Goal: Task Accomplishment & Management: Manage account settings

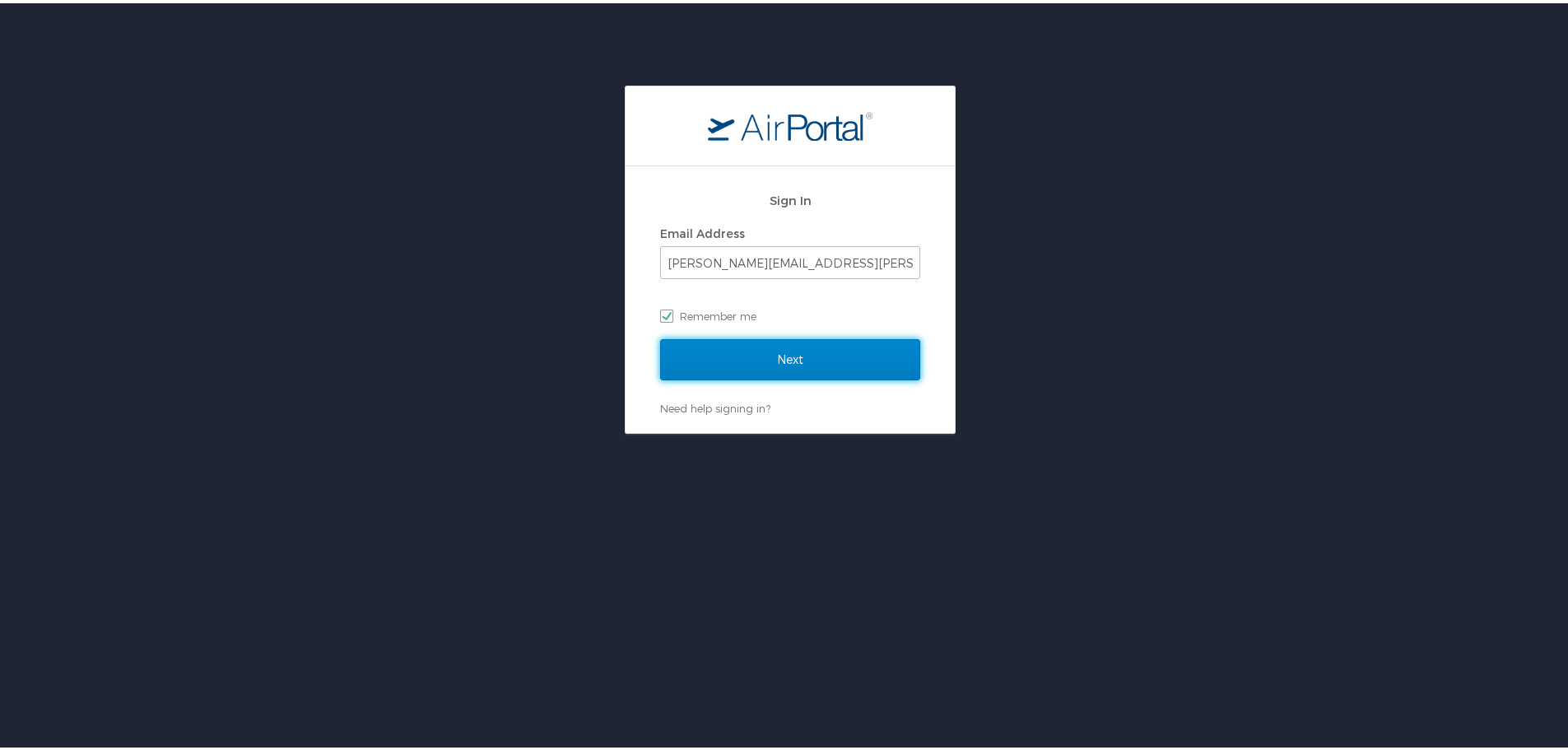
click at [741, 346] on input "Next" at bounding box center [790, 356] width 260 height 41
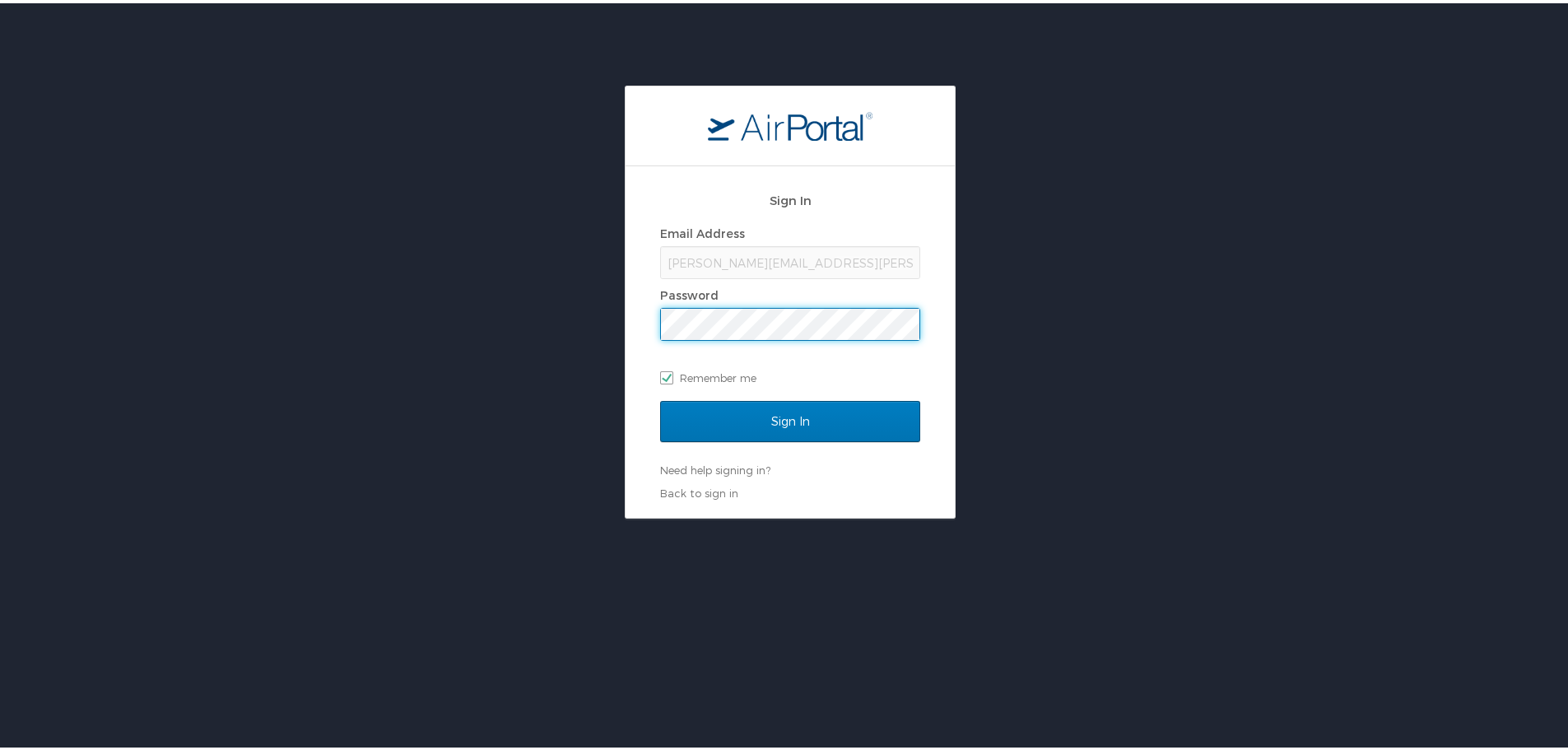
click at [738, 397] on div "Sign In Email Address Deanna.Mcnulty@la.gov Password Remember me" at bounding box center [790, 289] width 260 height 219
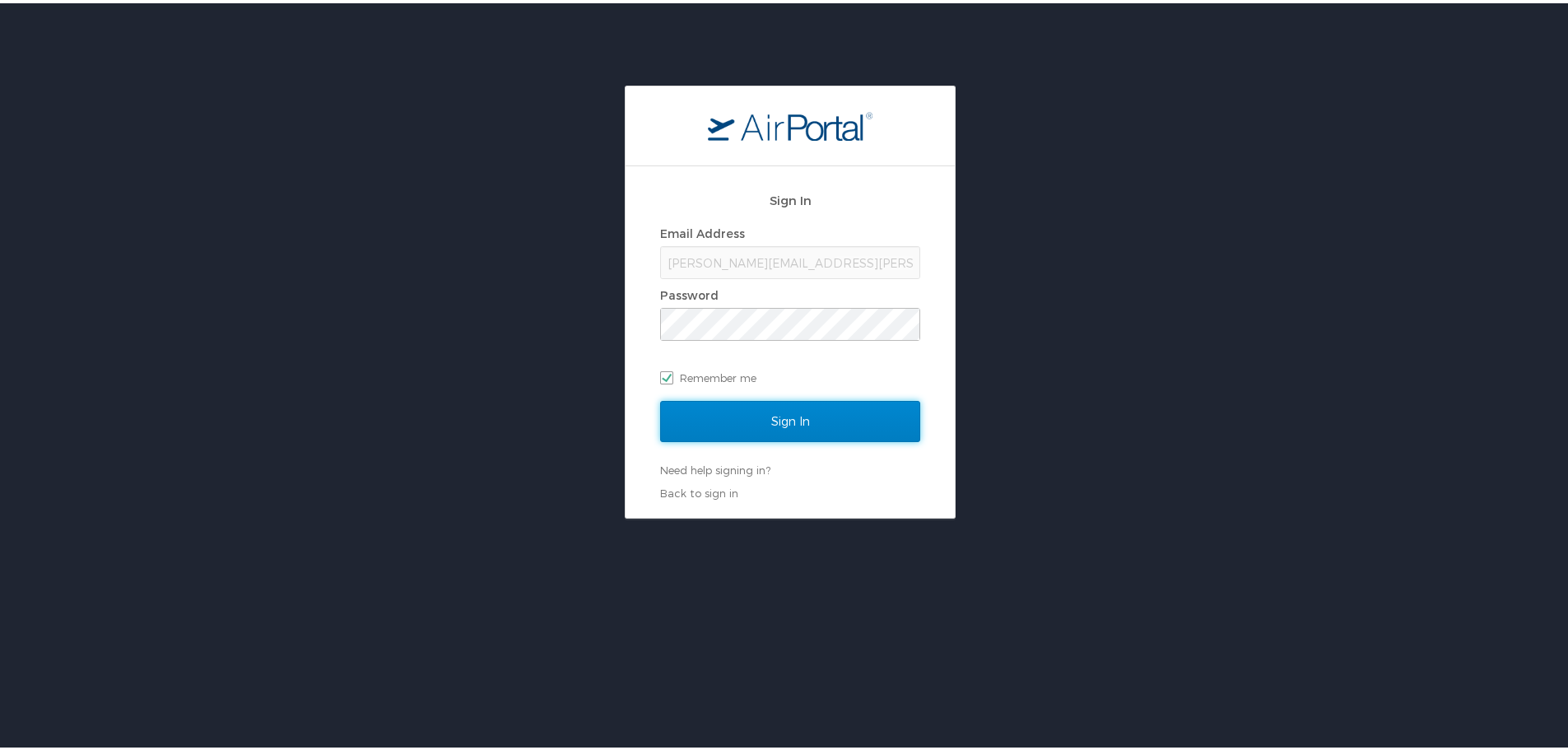
click at [739, 409] on input "Sign In" at bounding box center [790, 418] width 260 height 41
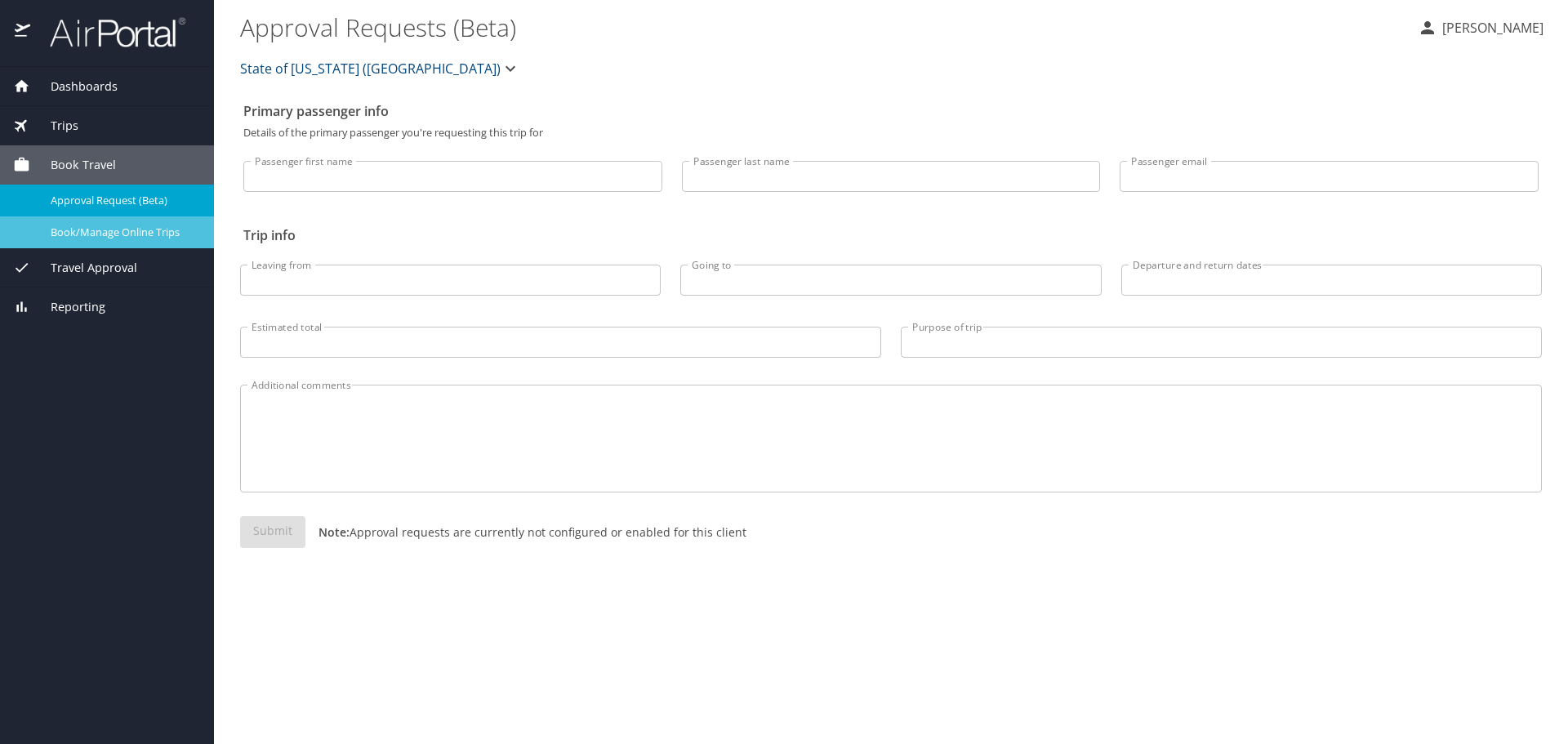
click at [119, 233] on span "Book/Manage Online Trips" at bounding box center [123, 232] width 144 height 15
click at [62, 126] on span "Trips" at bounding box center [54, 125] width 48 height 18
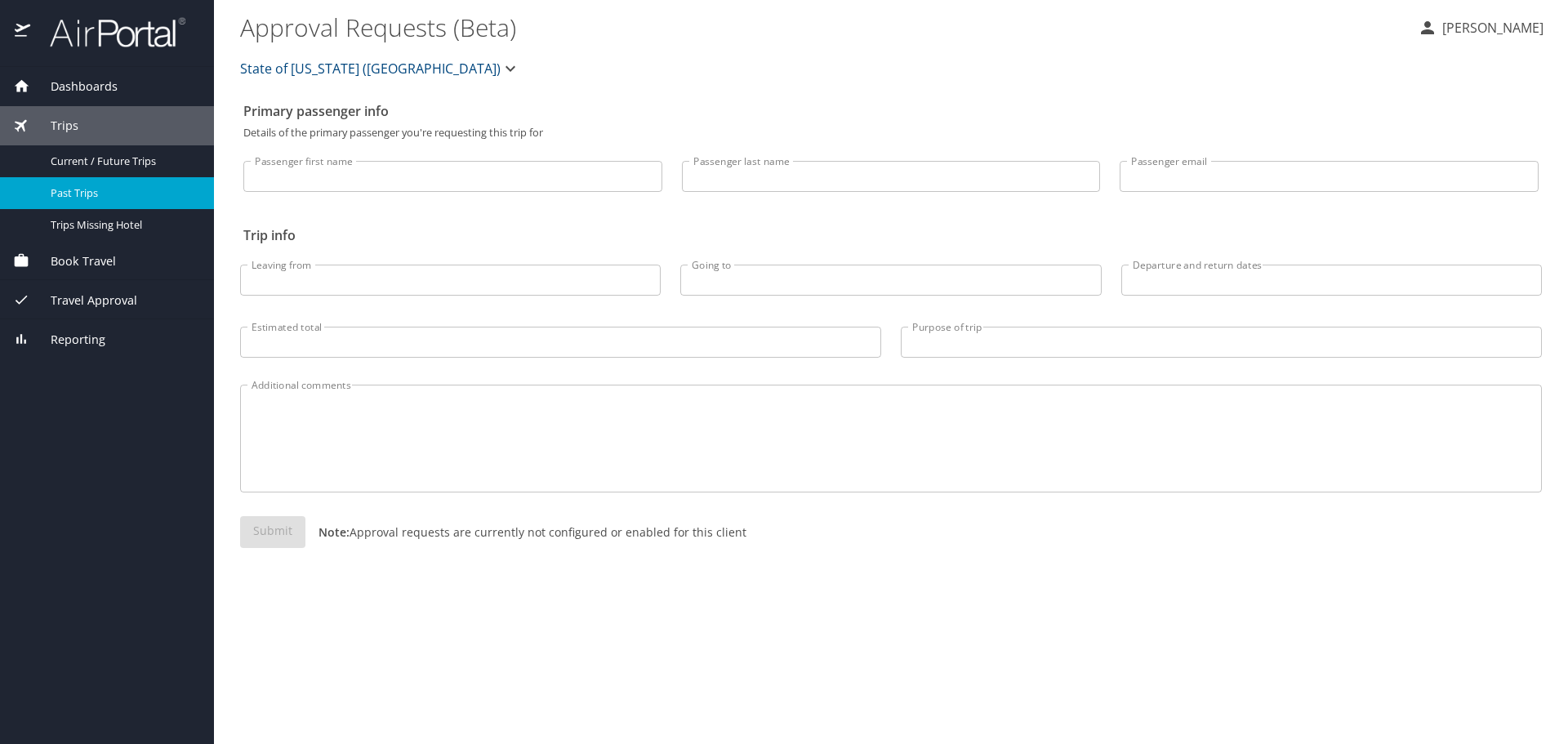
click at [90, 186] on span "Past Trips" at bounding box center [123, 193] width 144 height 15
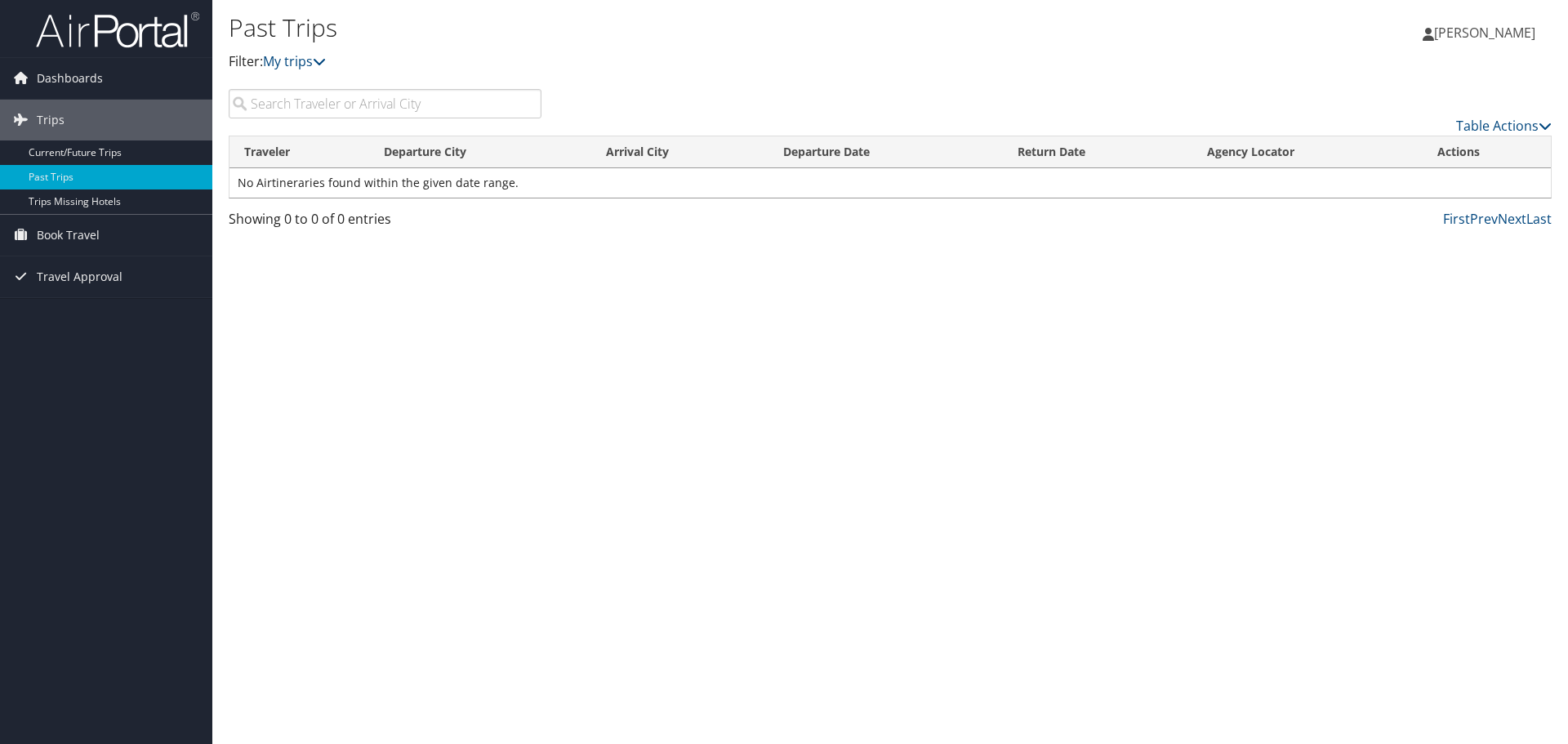
click at [1509, 34] on span "[PERSON_NAME]" at bounding box center [1485, 32] width 101 height 18
click at [1412, 147] on link "View Travel Profile" at bounding box center [1443, 145] width 182 height 27
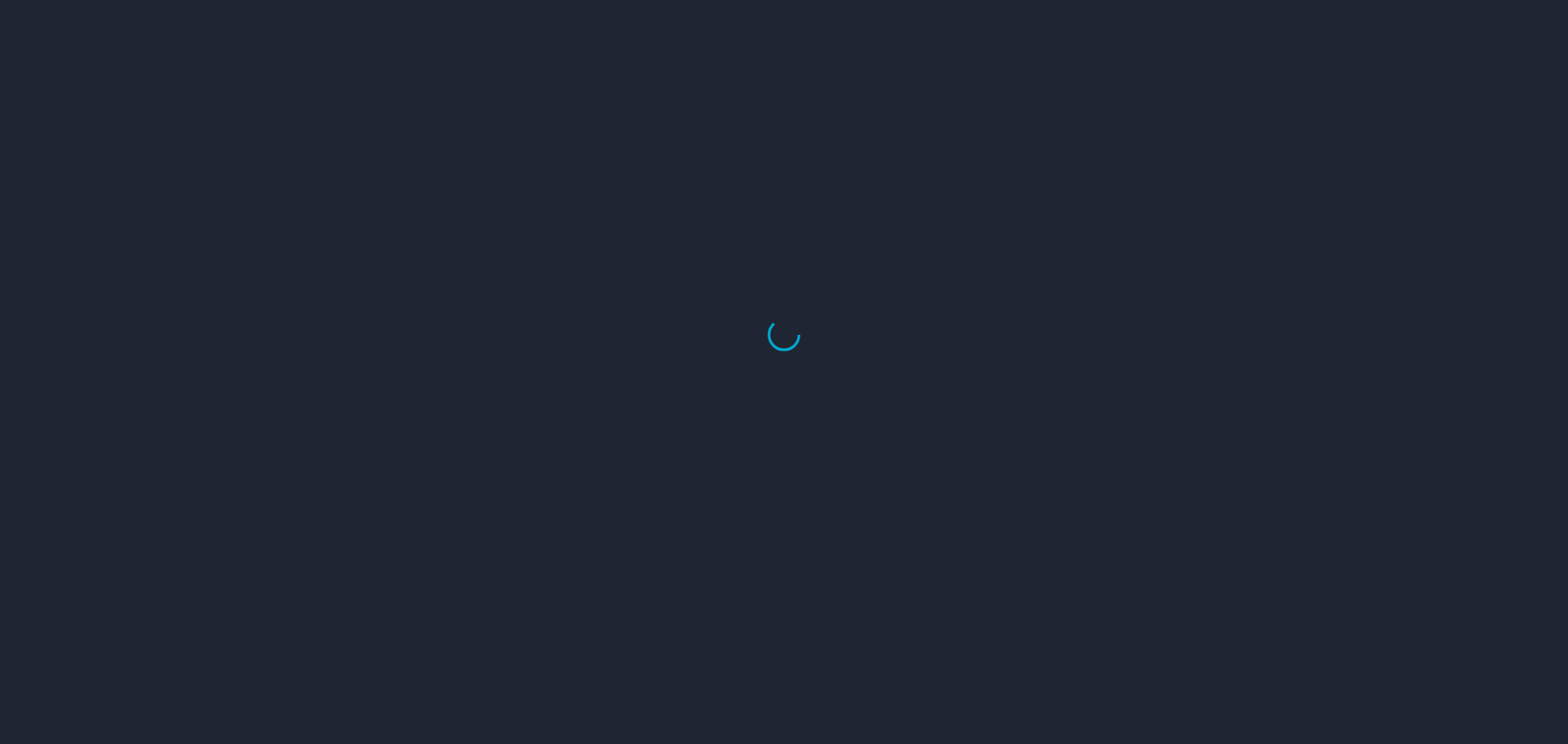
select select "US"
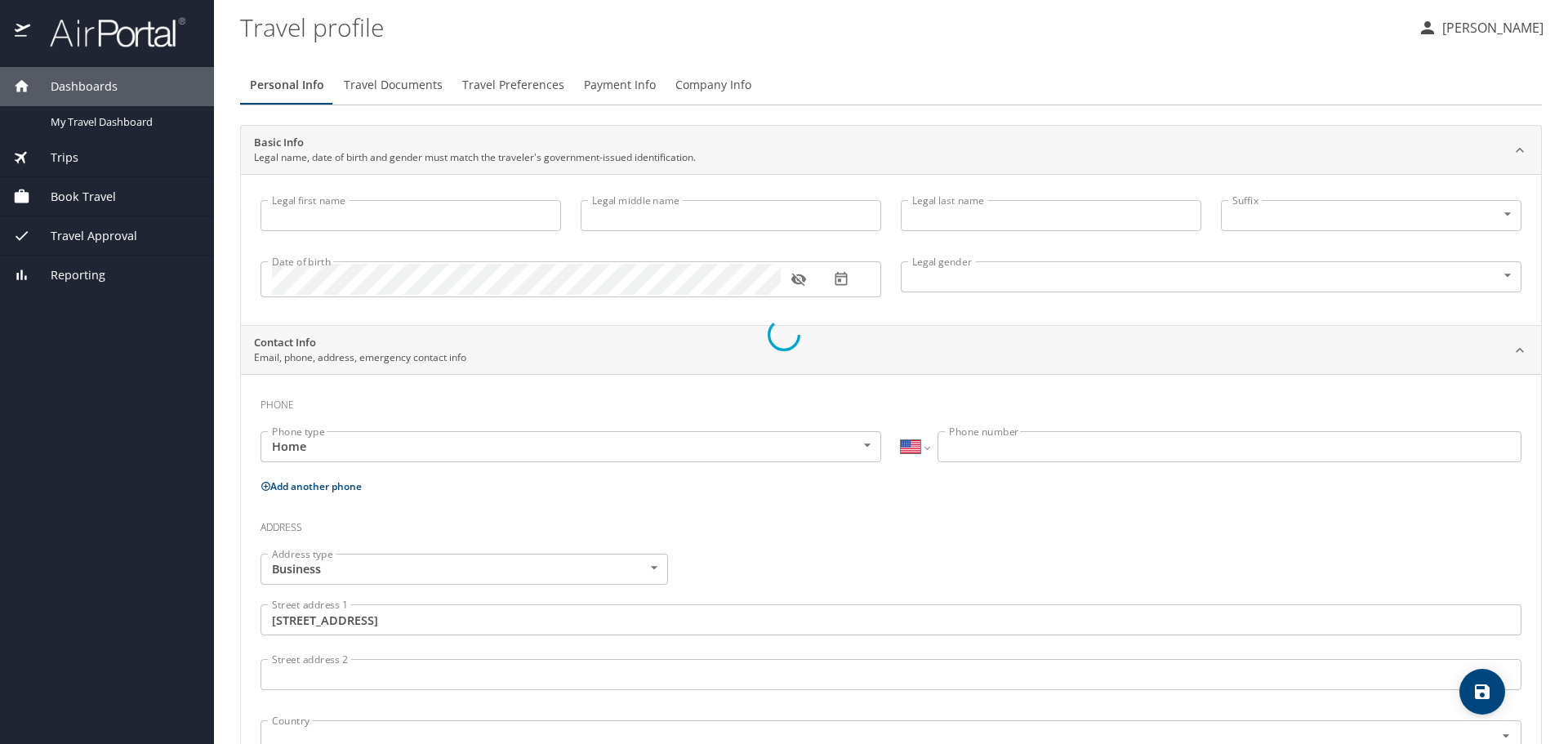
type input "[PERSON_NAME]"
type input "[DEMOGRAPHIC_DATA]"
type input "[PERSON_NAME]"
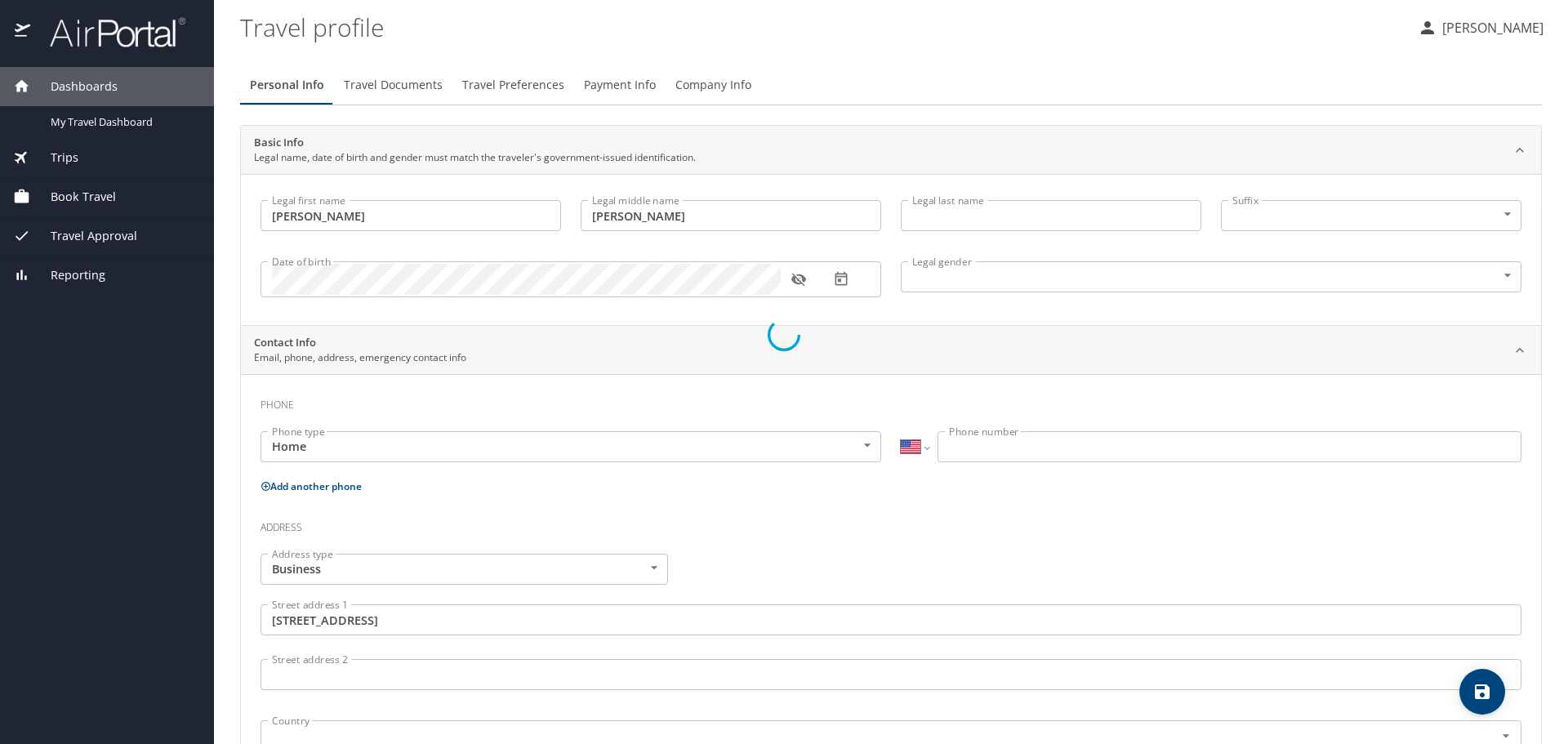
type input "[PERSON_NAME]"
type input "[PHONE_NUMBER]"
type input "[EMAIL_ADDRESS][DOMAIN_NAME]"
type input "United States of America"
type input "Louisiana"
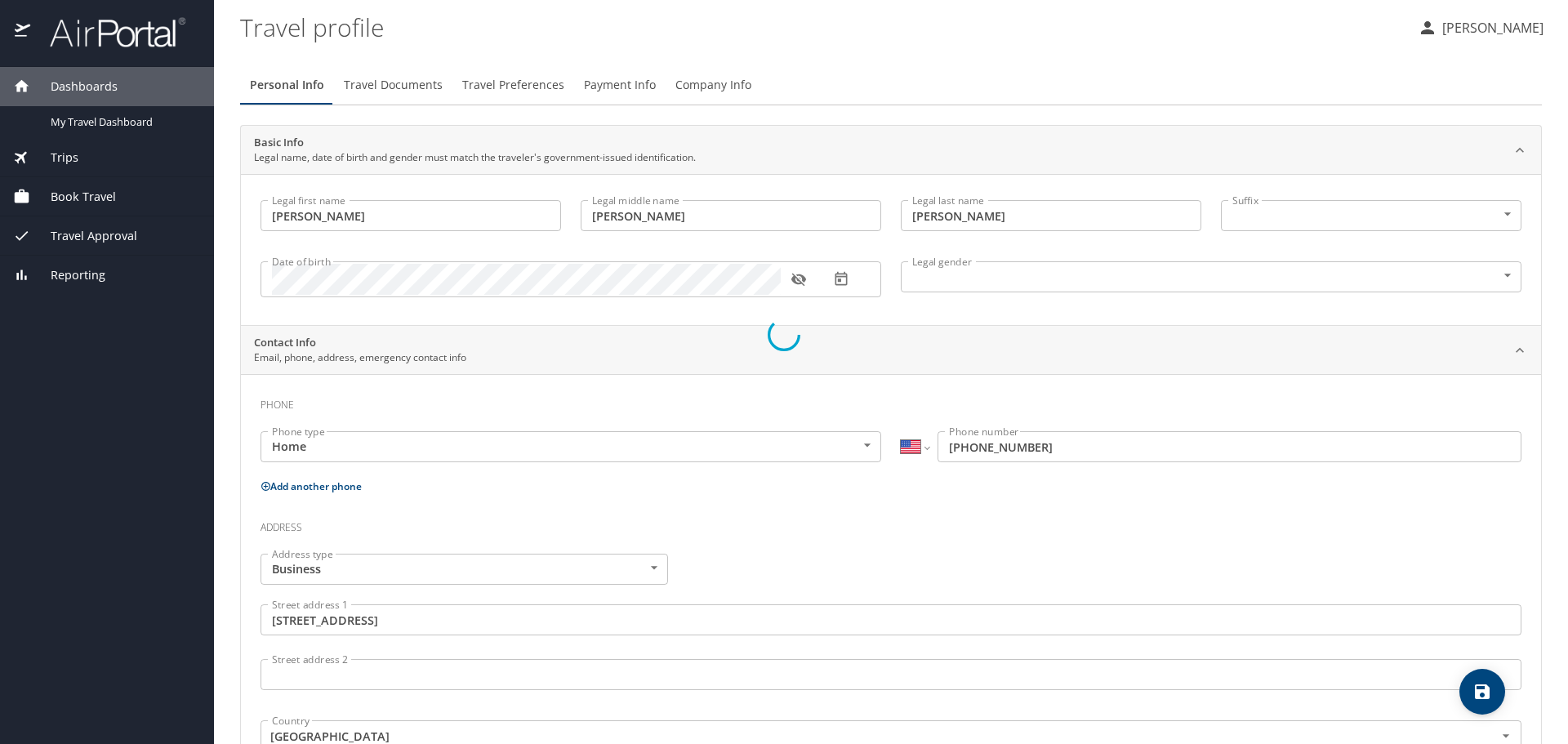
select select "US"
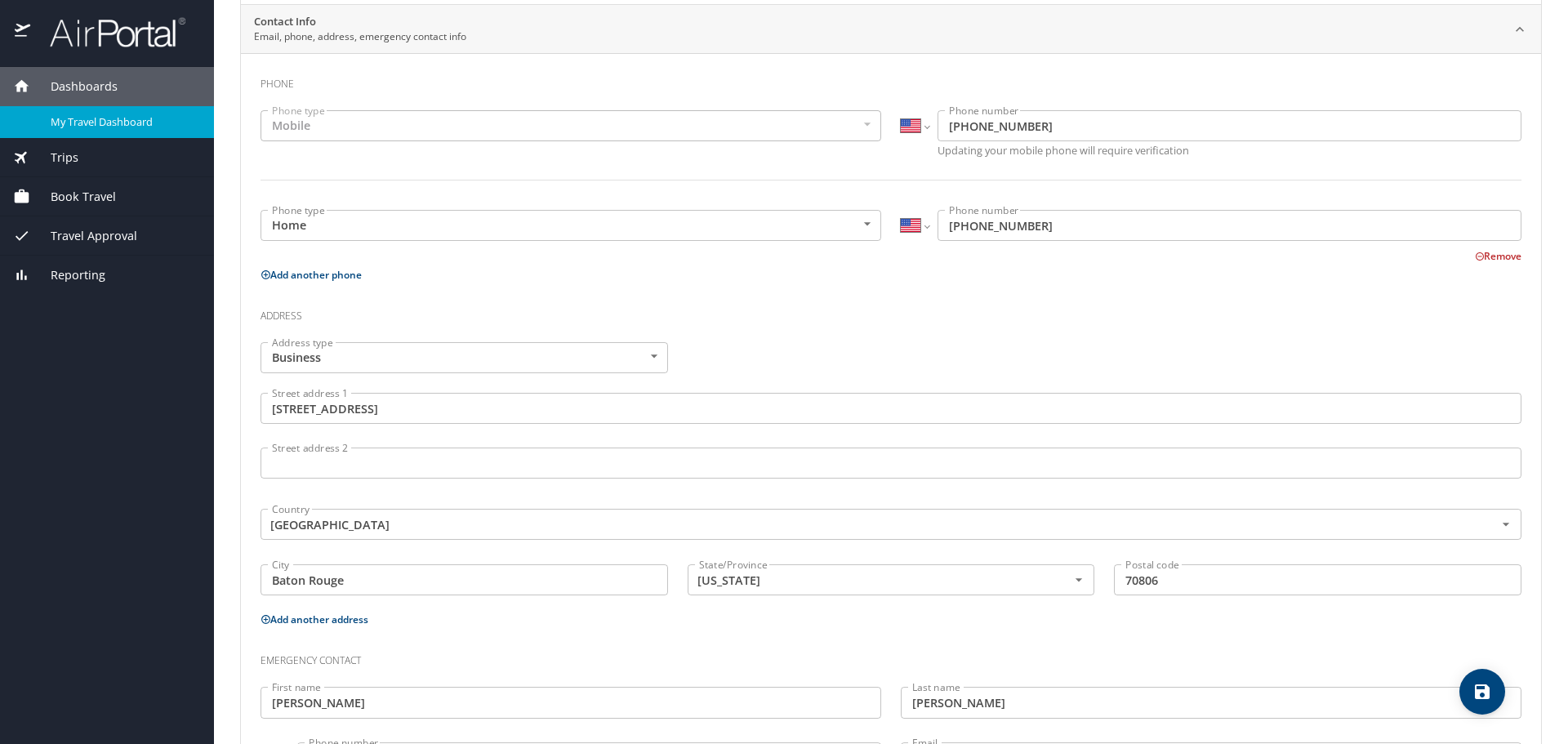
scroll to position [241, 0]
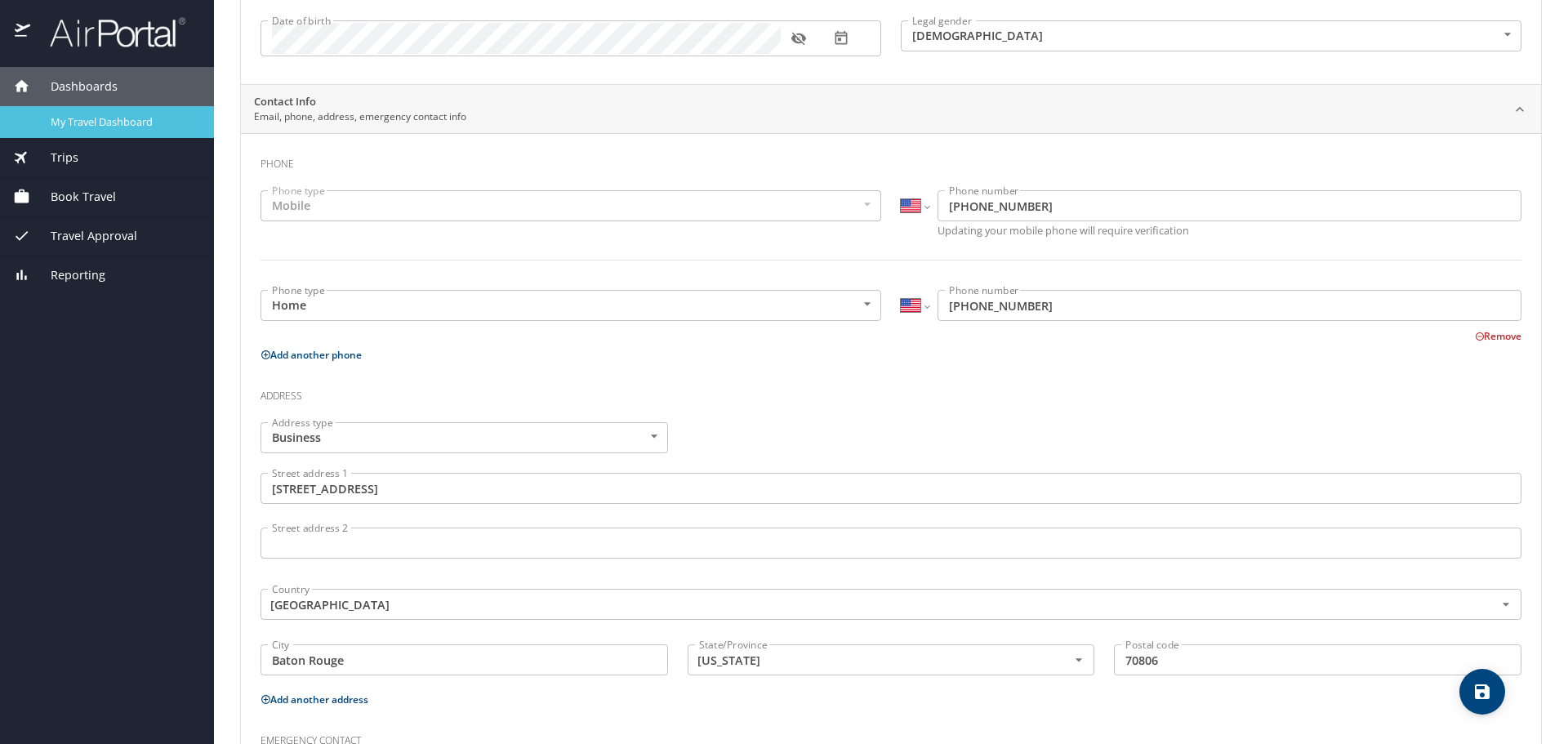
click at [90, 129] on span "My Travel Dashboard" at bounding box center [123, 122] width 144 height 15
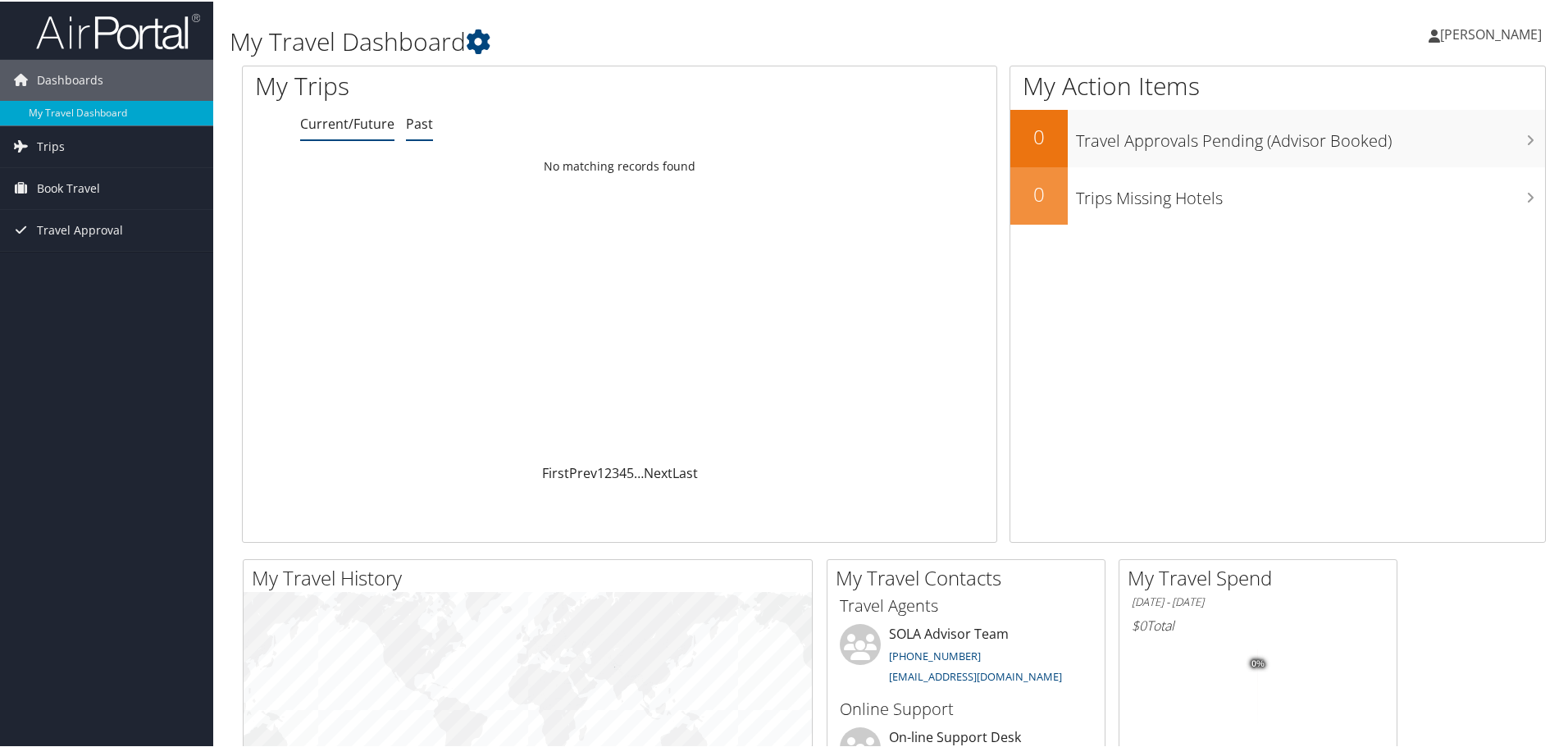
click at [426, 124] on link "Past" at bounding box center [419, 122] width 27 height 18
click at [37, 159] on span "Trips" at bounding box center [50, 144] width 28 height 41
